Goal: Transaction & Acquisition: Purchase product/service

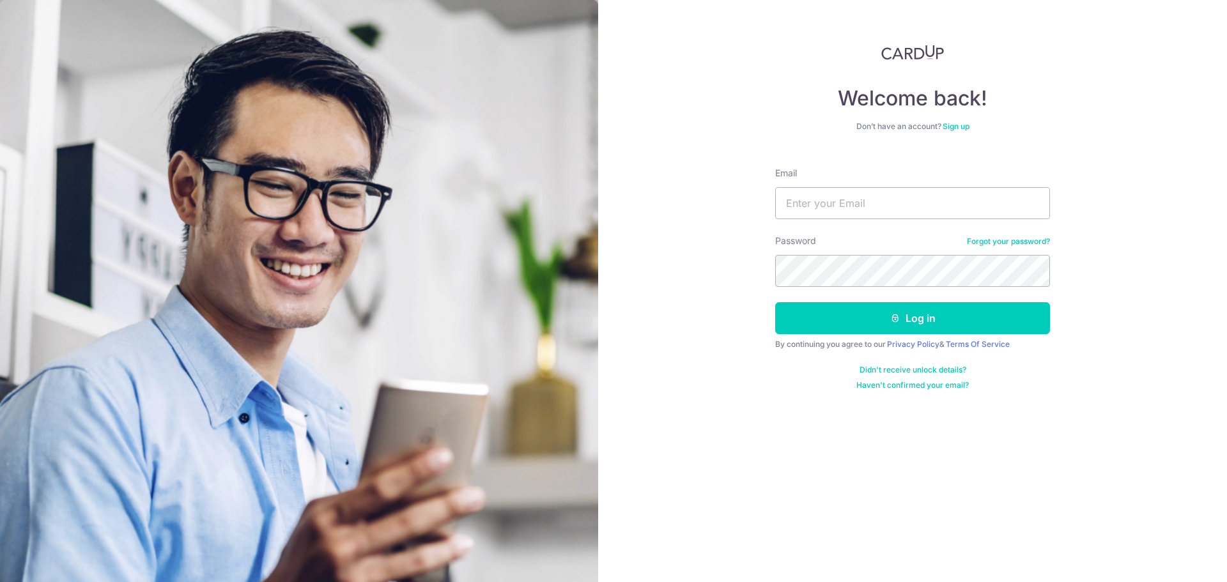
drag, startPoint x: 873, startPoint y: 220, endPoint x: 880, endPoint y: 212, distance: 10.9
click at [874, 220] on form "Email Password Forgot your password? Log in By continuing you agree to our Priv…" at bounding box center [912, 273] width 275 height 233
click at [883, 206] on input "Email" at bounding box center [912, 203] width 275 height 32
type input "kohpeibei@gmail.com"
click at [775, 302] on button "Log in" at bounding box center [912, 318] width 275 height 32
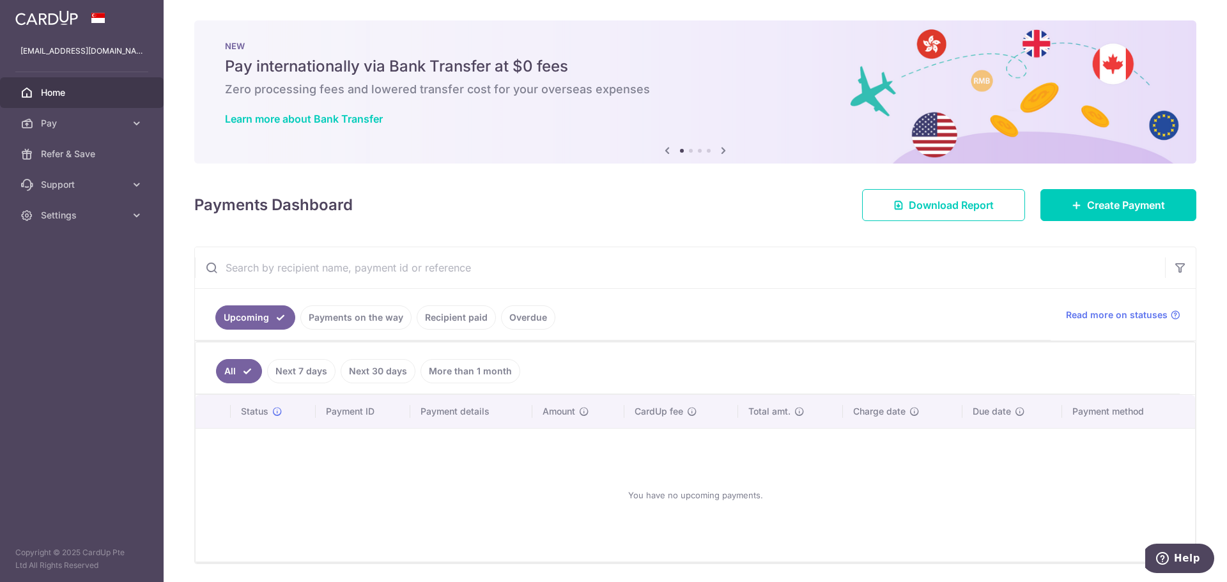
click at [684, 211] on div "Payments Dashboard Download Report Create Payment" at bounding box center [695, 202] width 1002 height 37
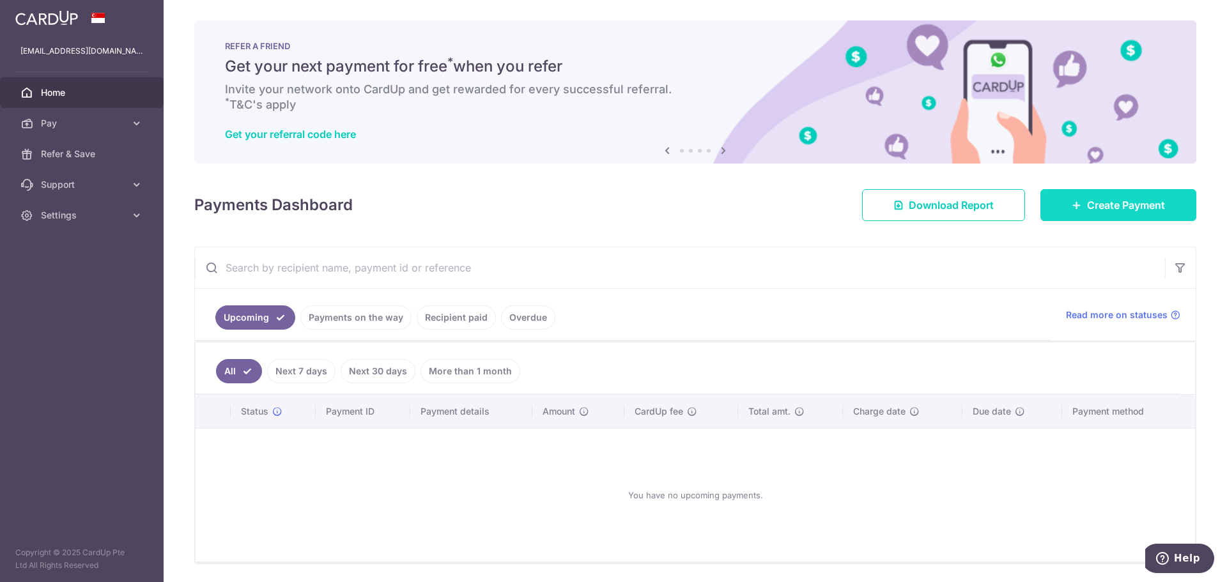
click at [1104, 206] on span "Create Payment" at bounding box center [1126, 204] width 78 height 15
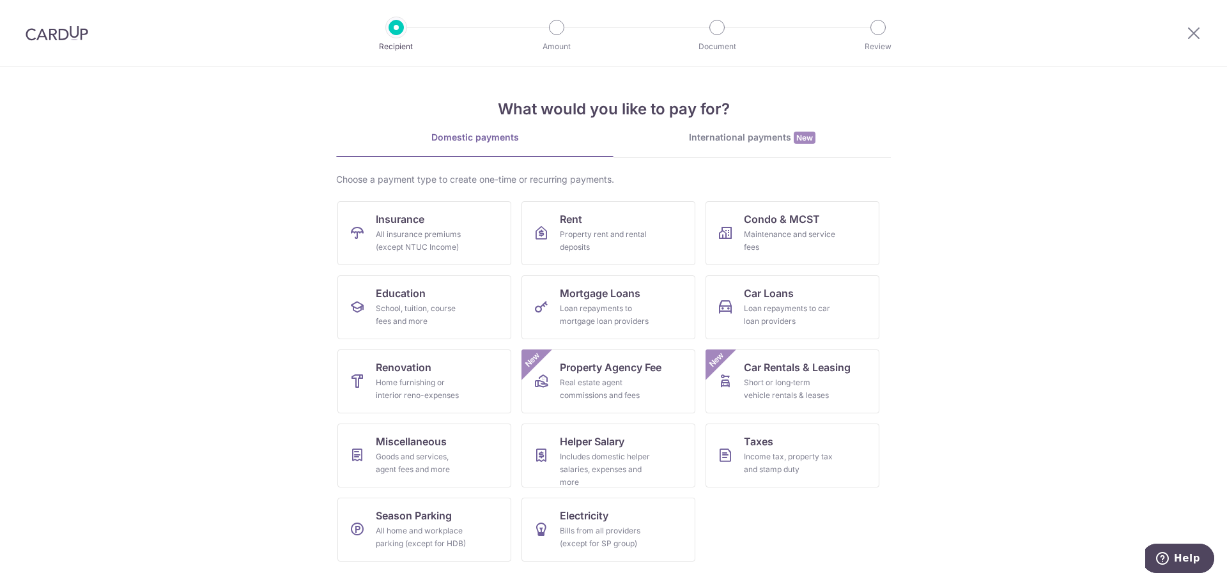
click at [1045, 259] on section "What would you like to pay for? Domestic payments International payments New Ch…" at bounding box center [613, 324] width 1227 height 515
click at [435, 467] on div "Goods and services, agent fees and more" at bounding box center [422, 464] width 92 height 26
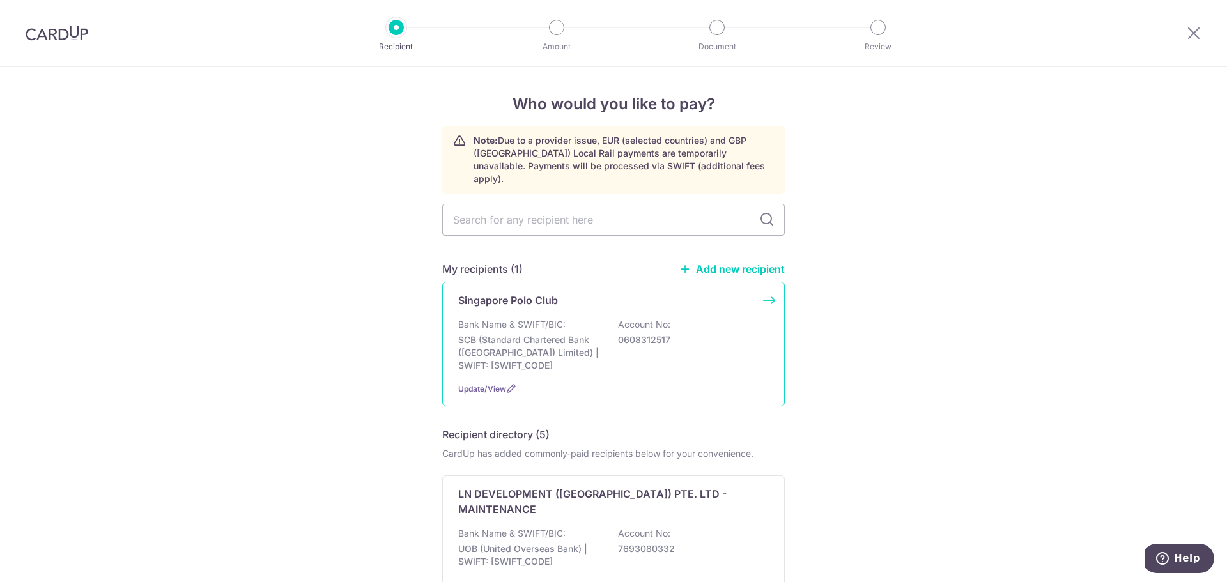
click at [644, 301] on div "Singapore Polo Club Bank Name & SWIFT/BIC: SCB (Standard Chartered Bank (Singap…" at bounding box center [613, 344] width 343 height 125
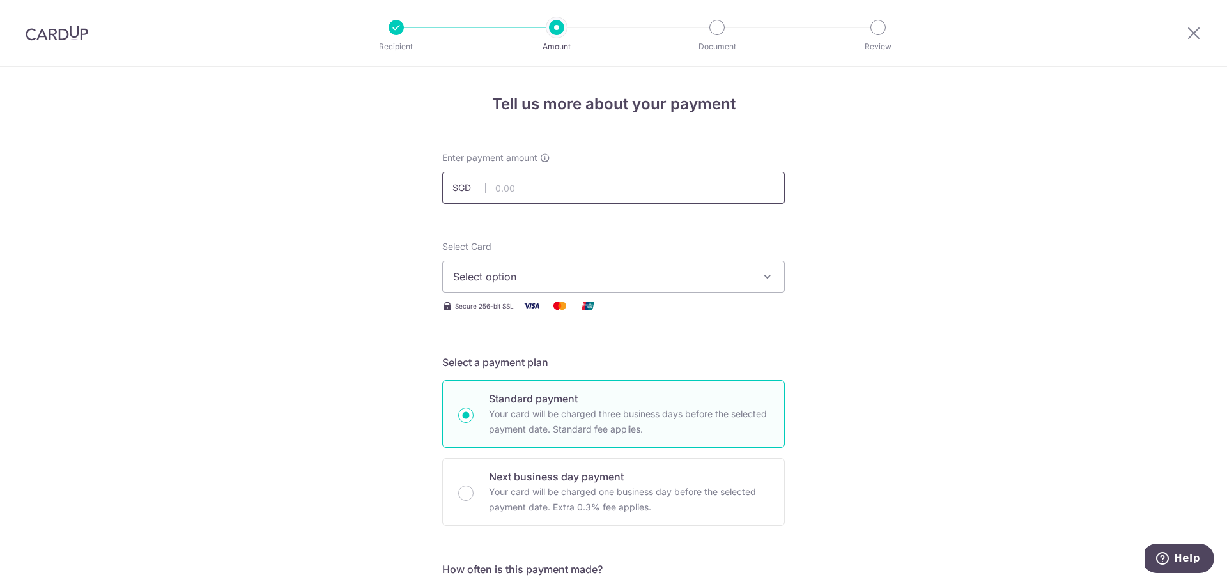
click at [528, 190] on input "text" at bounding box center [613, 188] width 343 height 32
type input "8,746.48"
click at [571, 284] on span "Select option" at bounding box center [602, 276] width 298 height 15
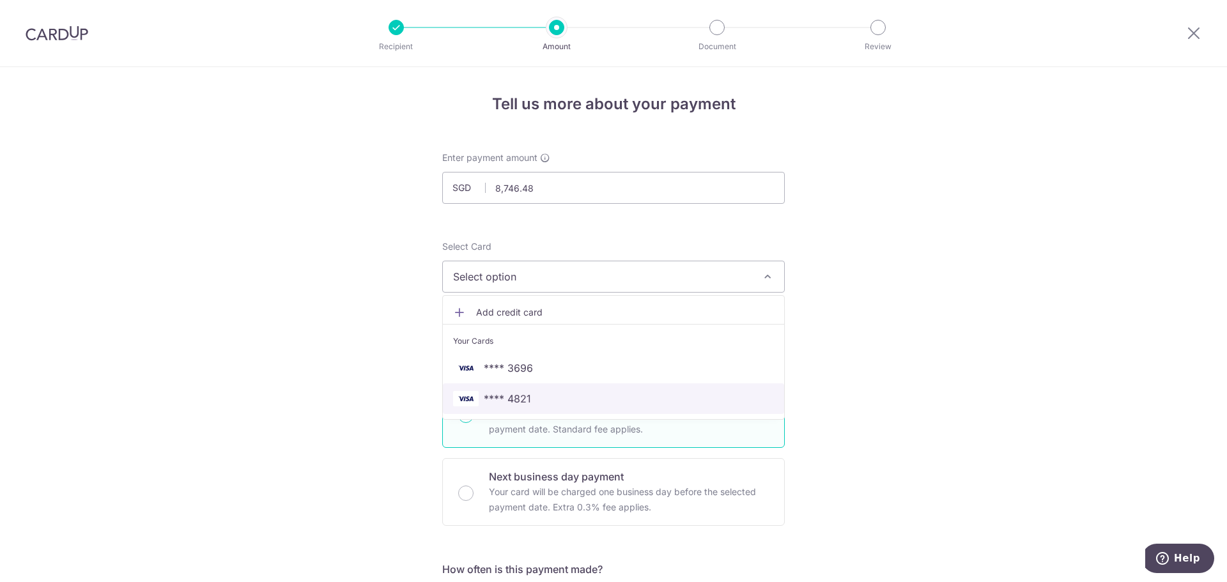
drag, startPoint x: 532, startPoint y: 394, endPoint x: 561, endPoint y: 396, distance: 29.5
click at [532, 394] on span "**** 4821" at bounding box center [613, 398] width 321 height 15
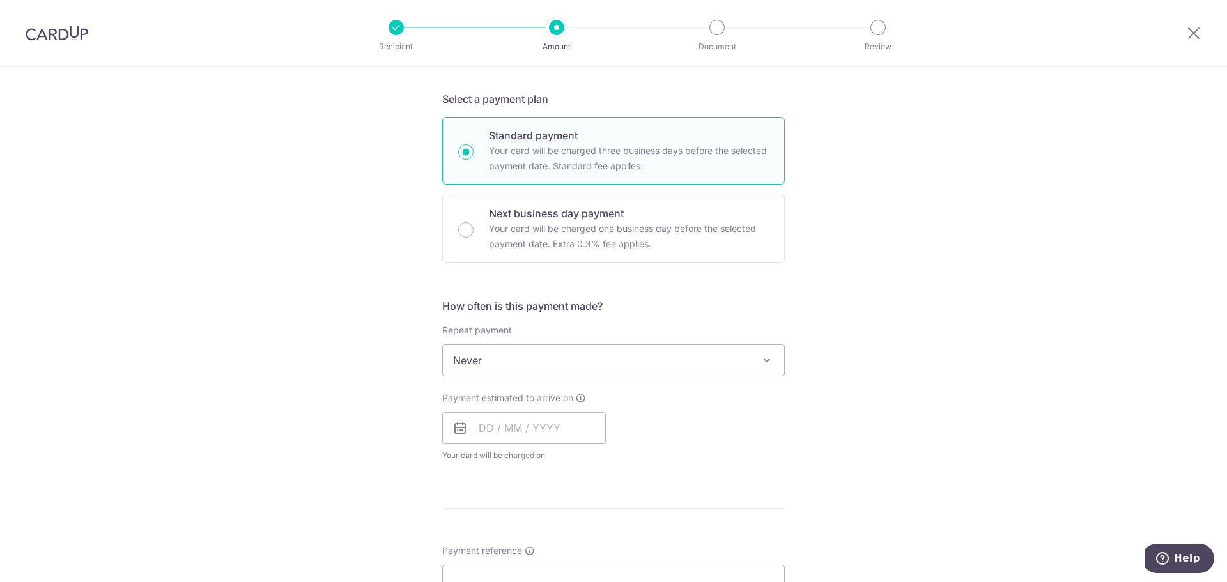
scroll to position [320, 0]
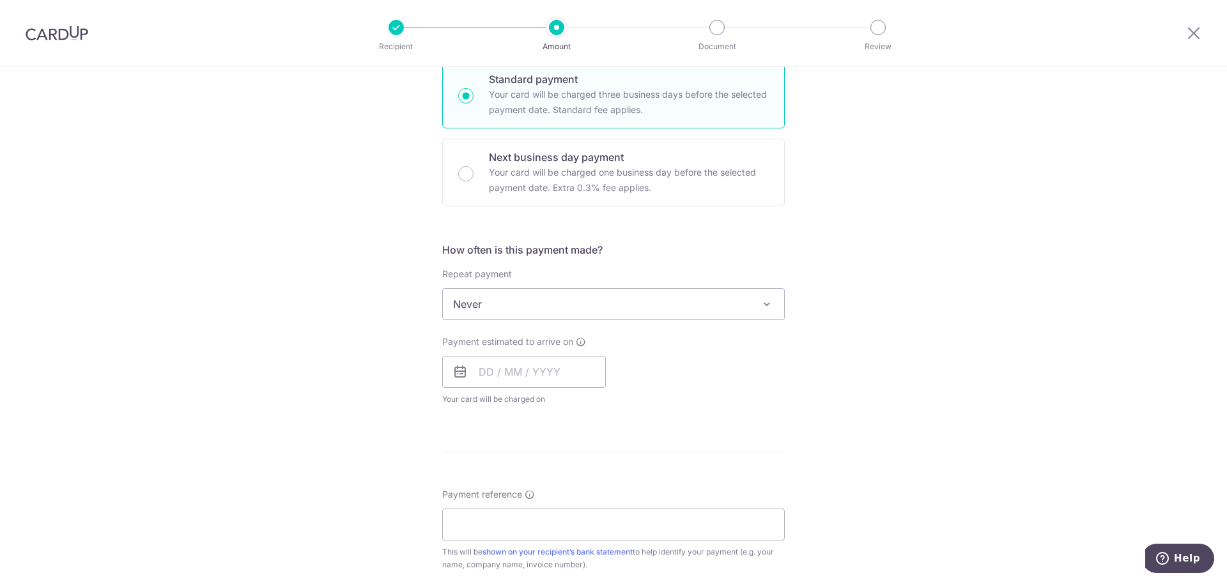
click at [551, 302] on span "Never" at bounding box center [613, 304] width 341 height 31
click at [553, 379] on input "text" at bounding box center [524, 372] width 164 height 32
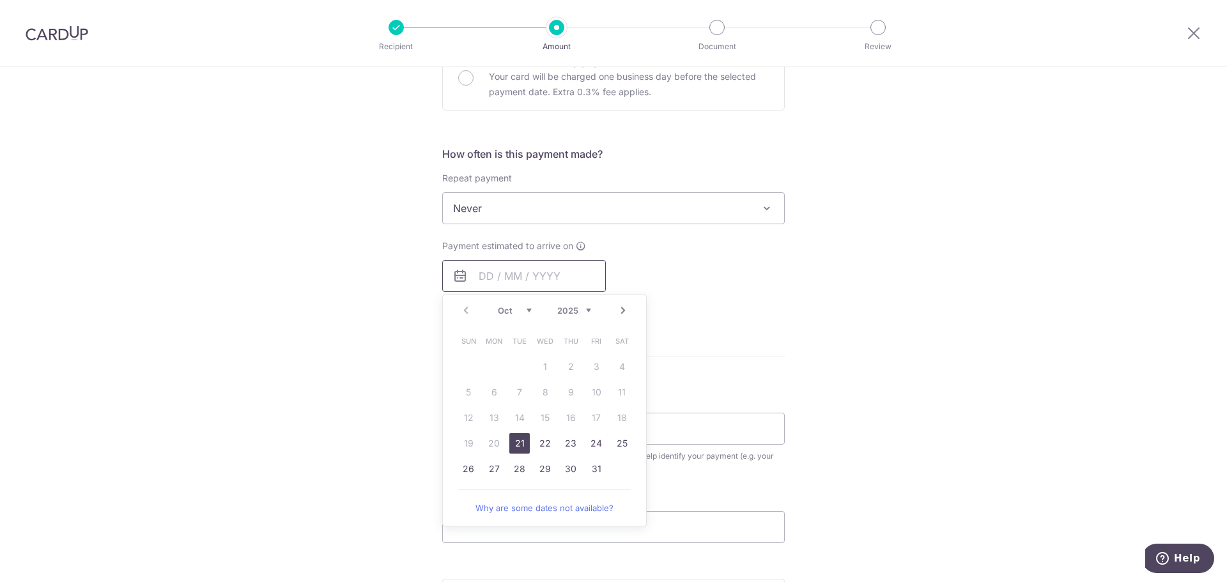
scroll to position [511, 0]
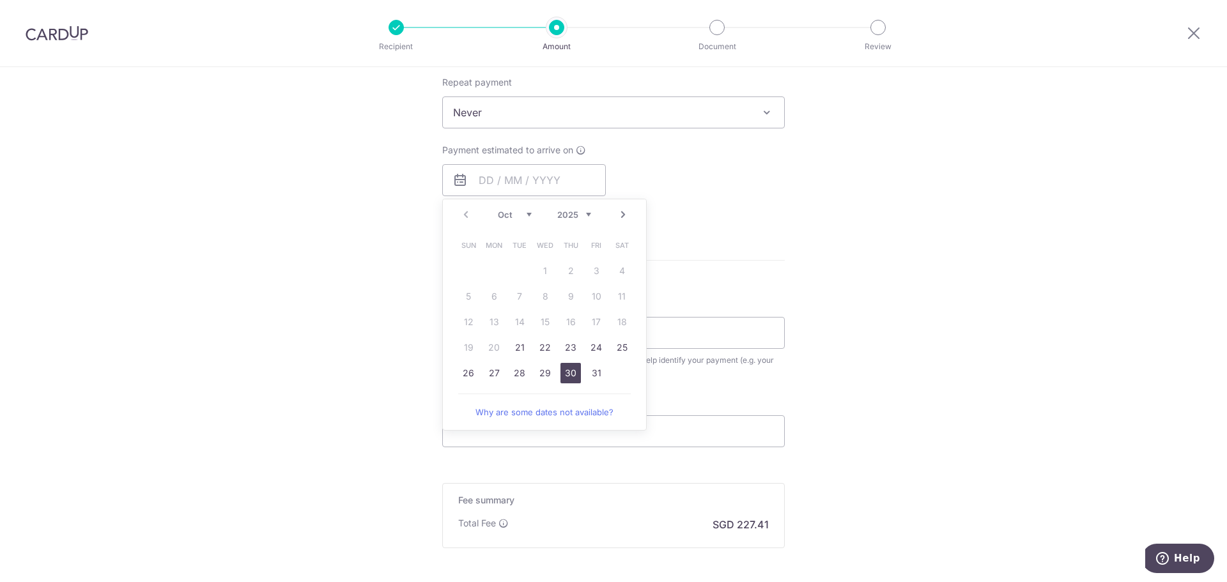
click at [571, 375] on link "30" at bounding box center [570, 373] width 20 height 20
type input "30/10/2025"
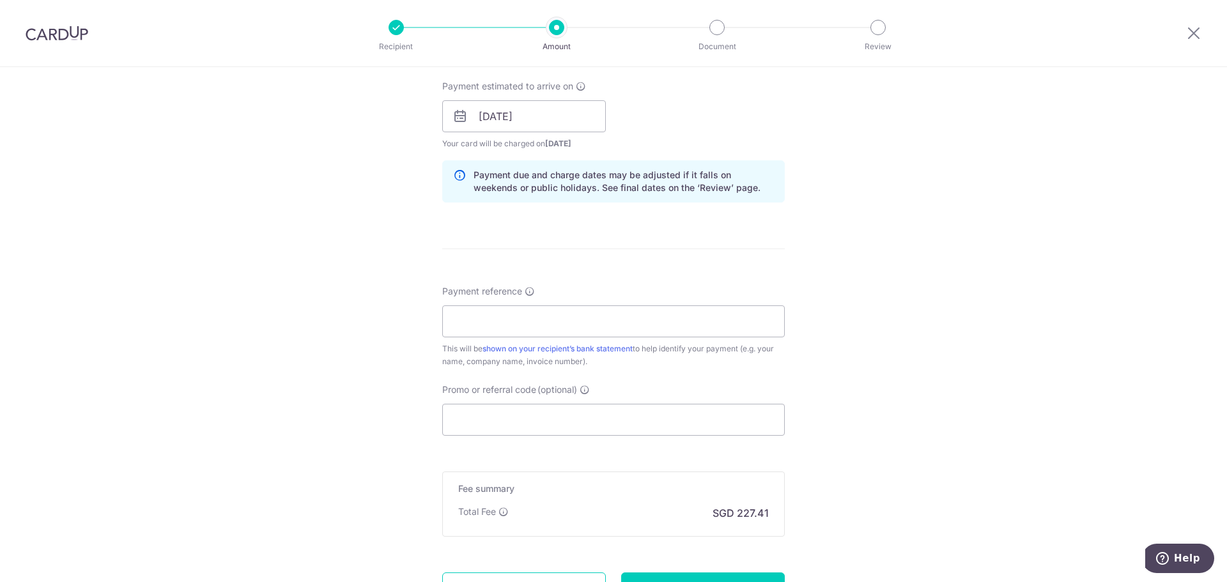
scroll to position [639, 0]
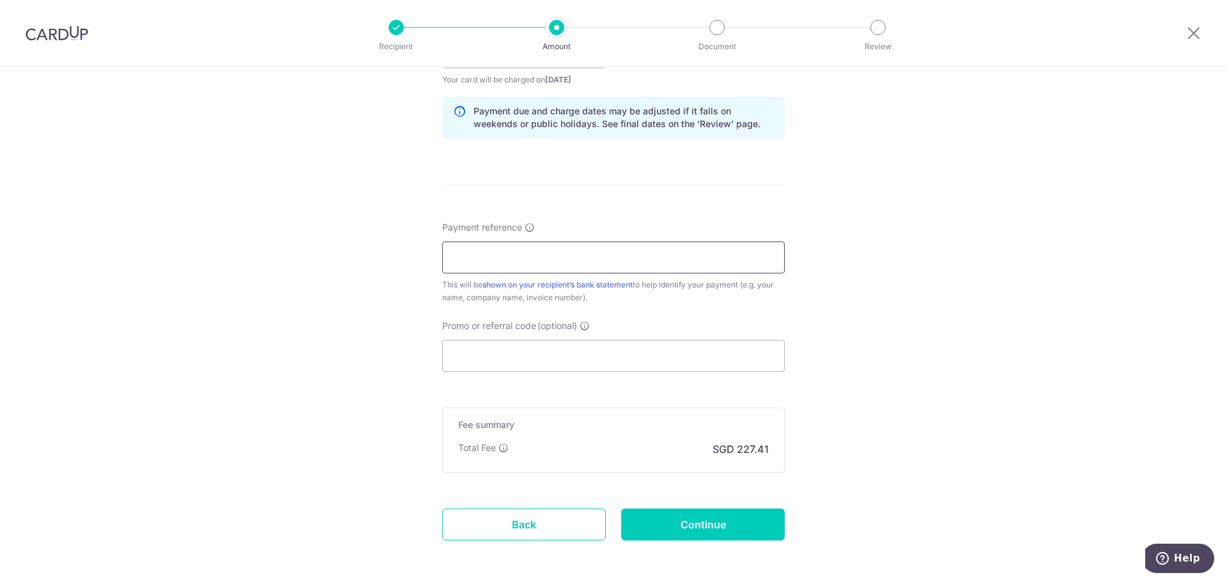
click at [651, 265] on input "Payment reference" at bounding box center [613, 258] width 343 height 32
type input "Sept 2025 K0137"
click at [932, 233] on div "Tell us more about your payment Enter payment amount SGD 8,746.48 8746.48 Selec…" at bounding box center [613, 32] width 1227 height 1208
click at [541, 345] on input "Promo or referral code (optional)" at bounding box center [613, 356] width 343 height 32
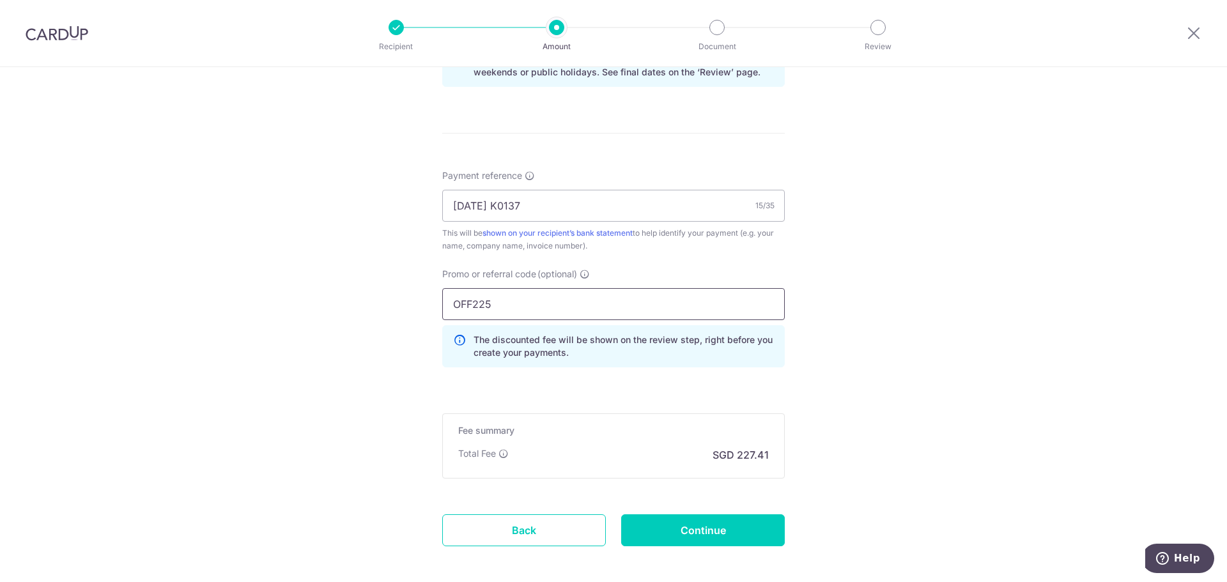
scroll to position [751, 0]
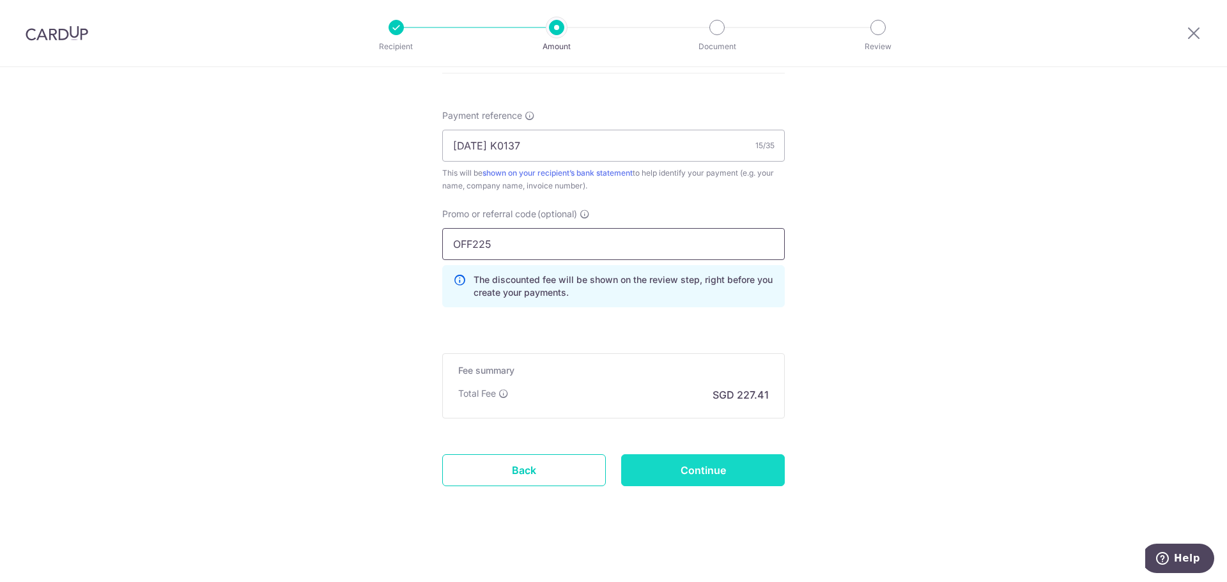
type input "OFF225"
click at [714, 471] on input "Continue" at bounding box center [703, 470] width 164 height 32
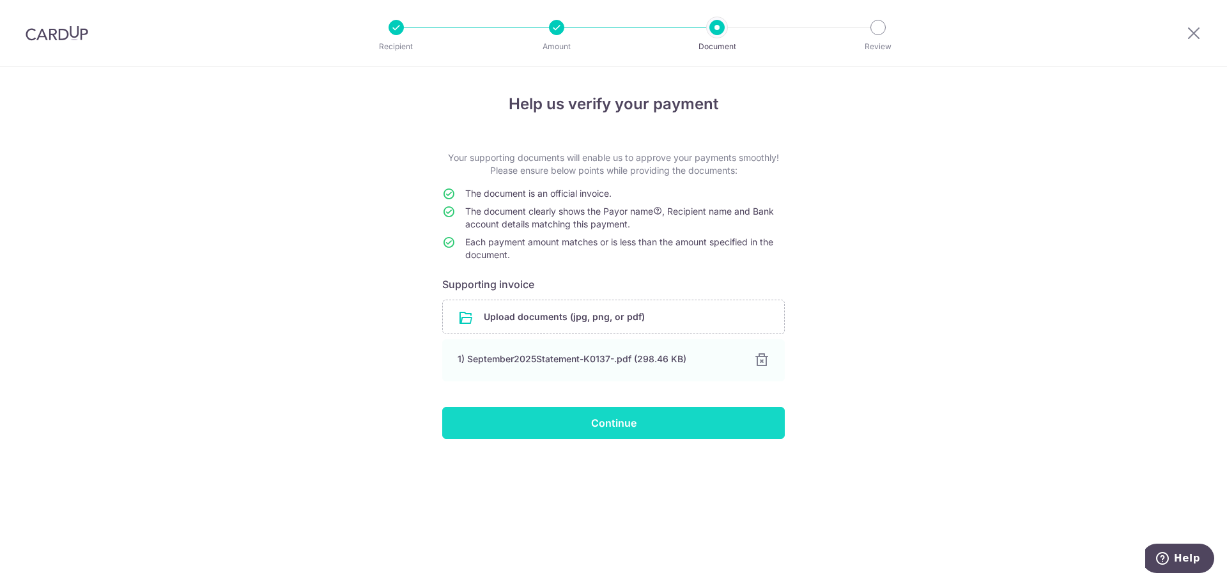
click at [625, 420] on input "Continue" at bounding box center [613, 423] width 343 height 32
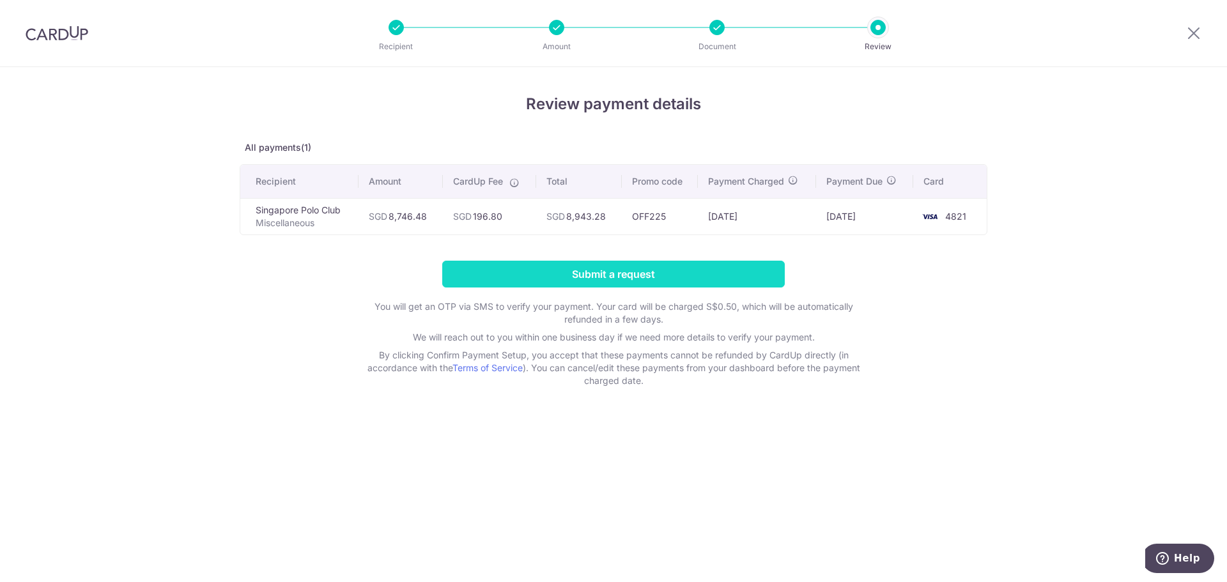
click at [764, 268] on input "Submit a request" at bounding box center [613, 274] width 343 height 27
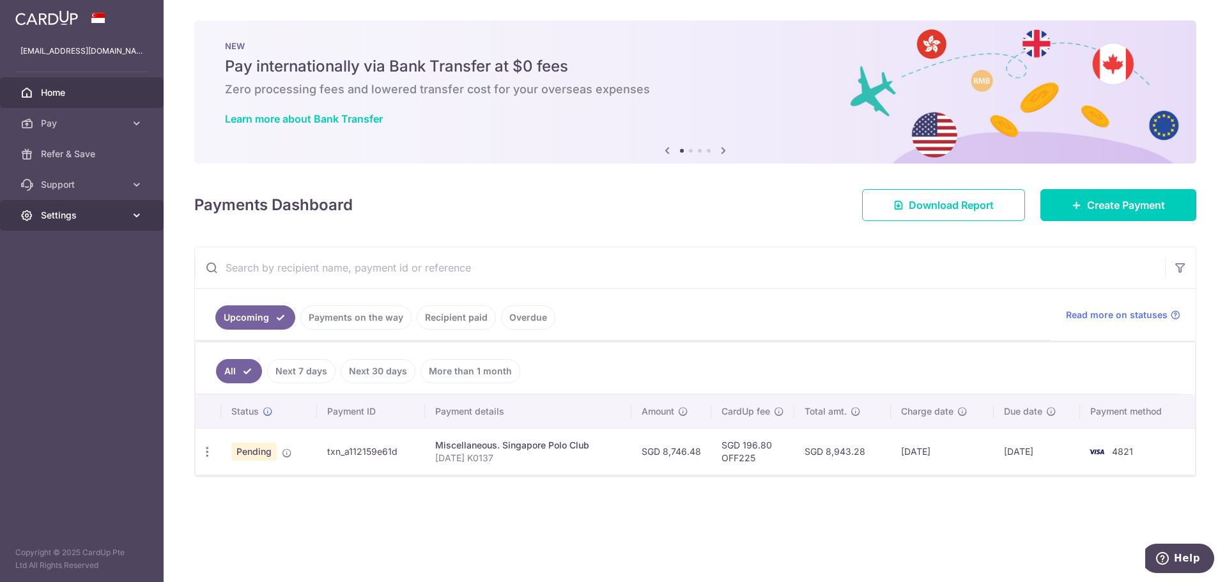
click at [100, 213] on span "Settings" at bounding box center [83, 215] width 84 height 13
click at [65, 279] on span "Logout" at bounding box center [83, 276] width 84 height 13
